Goal: Task Accomplishment & Management: Complete application form

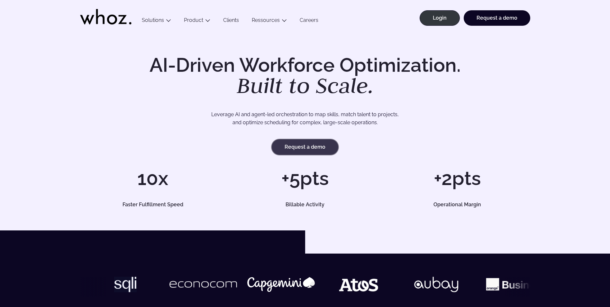
click at [311, 147] on link "Request a demo" at bounding box center [305, 146] width 67 height 15
